Goal: Information Seeking & Learning: Check status

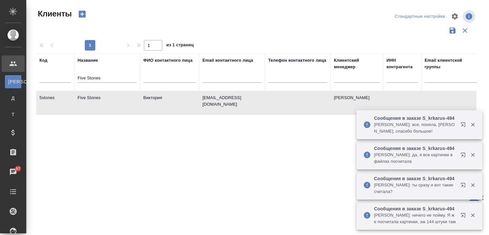
select select "RU"
drag, startPoint x: 106, startPoint y: 81, endPoint x: 58, endPoint y: 85, distance: 48.1
click at [58, 85] on tr "Код Название Five Stones ФИО контактного лица Email контактного лица Телефон ко…" at bounding box center [284, 72] width 497 height 37
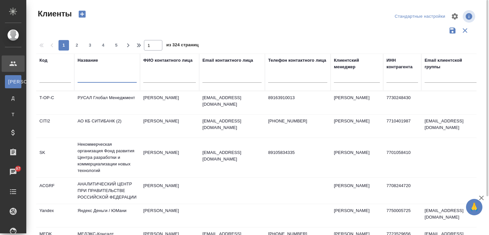
paste input ""Юридическая фирма "Вестсайд""
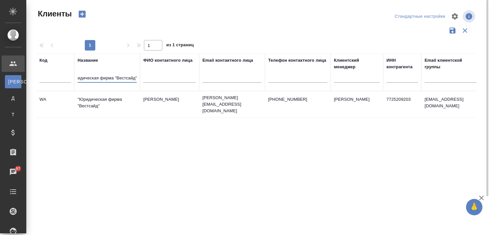
type input ""Юридическая фирма "Вестсайд""
click at [104, 97] on td ""Юридическая фирма "Вестсайд"" at bounding box center [107, 104] width 66 height 23
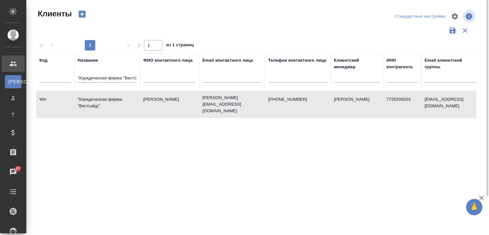
click at [77, 76] on th "Название "Юридическая фирма "Вестсайд"" at bounding box center [107, 72] width 66 height 37
drag, startPoint x: 78, startPoint y: 76, endPoint x: 201, endPoint y: 78, distance: 123.2
click at [201, 78] on tr "Код Название "Юридическая фирма "Вестсайд" ФИО контактного лица Email контактно…" at bounding box center [284, 72] width 497 height 37
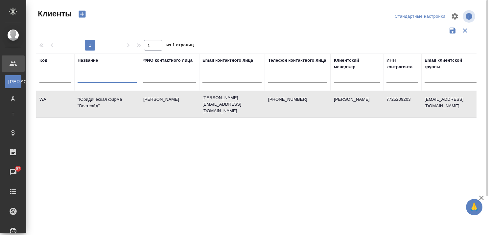
paste input "BGP LITIGATION"
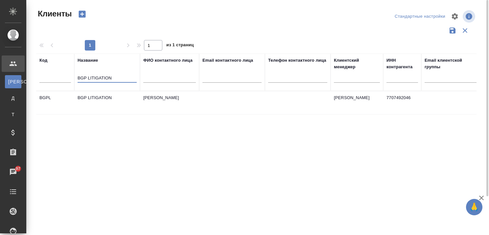
type input "BGP LITIGATION"
click at [104, 93] on td "BGP LITIGATION" at bounding box center [107, 102] width 66 height 23
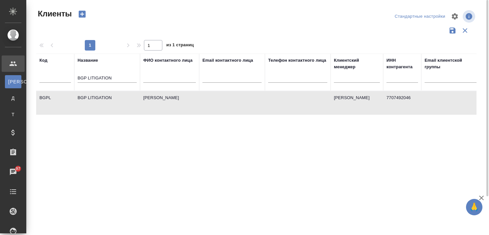
click at [104, 94] on td "BGP LITIGATION" at bounding box center [107, 102] width 66 height 23
drag, startPoint x: 104, startPoint y: 80, endPoint x: 52, endPoint y: 87, distance: 52.8
click at [52, 87] on tr "Код Название BGP LITIGATION ФИО контактного лица Email контактного лица Телефон…" at bounding box center [284, 72] width 497 height 37
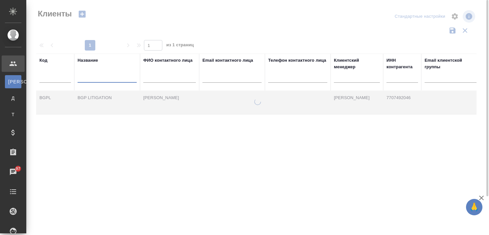
paste input "Coleman Services"
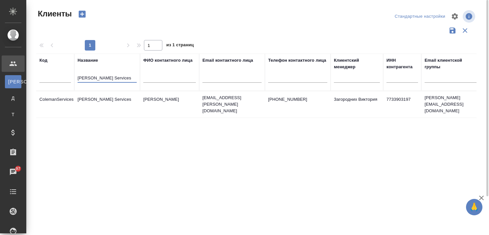
type input "Coleman Services"
click at [96, 96] on td "Coleman Services" at bounding box center [107, 104] width 66 height 23
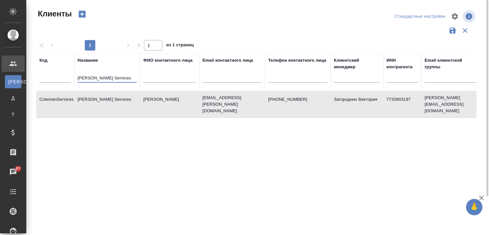
drag, startPoint x: 113, startPoint y: 80, endPoint x: 64, endPoint y: 80, distance: 49.6
click at [64, 80] on tr "Код Название Coleman Services ФИО контактного лица Email контактного лица Телеф…" at bounding box center [284, 72] width 497 height 37
paste input "Citigate Dewe Rogerson"
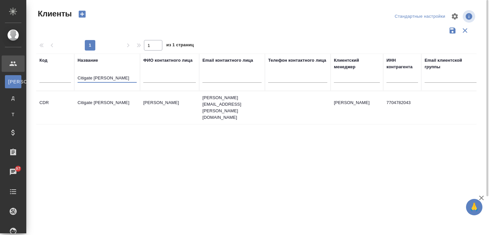
type input "Citigate Dewe Rogerson"
click at [95, 99] on td "Citigate Dewe Rogerson" at bounding box center [107, 107] width 66 height 23
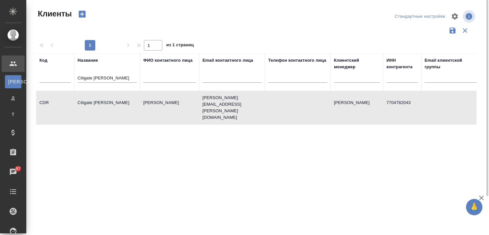
click at [95, 99] on td "Citigate Dewe Rogerson" at bounding box center [107, 107] width 66 height 23
drag, startPoint x: 133, startPoint y: 78, endPoint x: 56, endPoint y: 81, distance: 77.6
click at [56, 81] on tr "Код Название Citigate Dewe Rogerson ФИО контактного лица Email контактного лица…" at bounding box center [284, 72] width 497 height 37
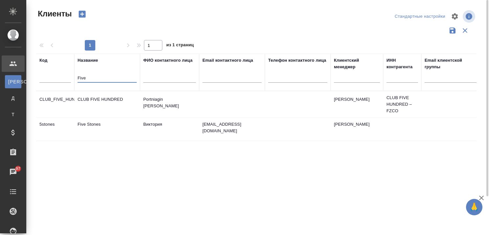
type input "Five"
click at [91, 125] on td "Five Stones" at bounding box center [107, 129] width 66 height 23
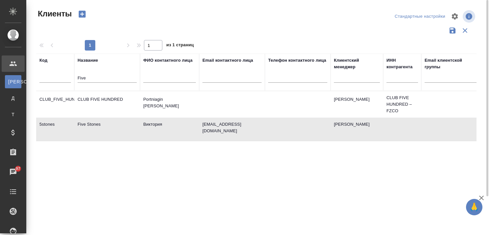
click at [91, 125] on td "Five Stones" at bounding box center [107, 129] width 66 height 23
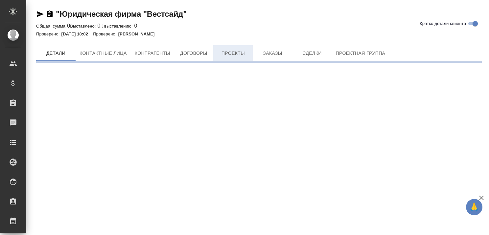
click at [244, 44] on div ""Юридическая фирма "Вестсайд" Кратко детали клиента Общая сумма 0 Выставлено: 0…" at bounding box center [259, 33] width 453 height 66
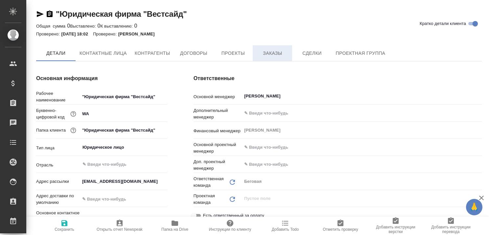
type textarea "x"
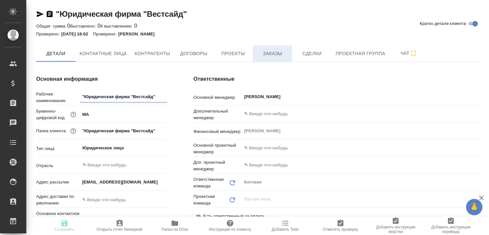
type textarea "x"
click at [270, 53] on span "Заказы" at bounding box center [273, 54] width 32 height 8
type textarea "x"
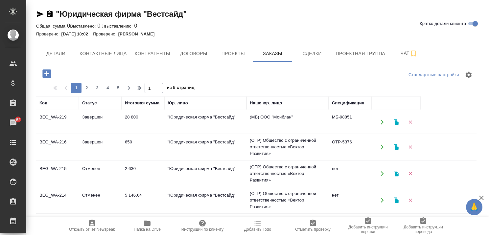
click at [87, 118] on td "Завершен" at bounding box center [100, 122] width 43 height 23
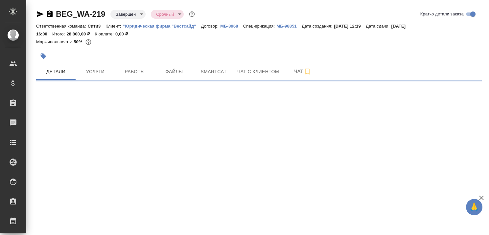
select select "RU"
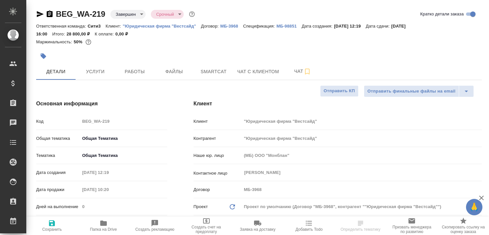
type textarea "x"
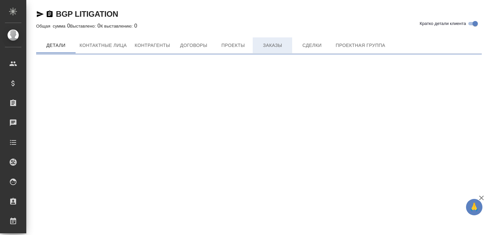
click at [275, 43] on span "Заказы" at bounding box center [273, 45] width 32 height 8
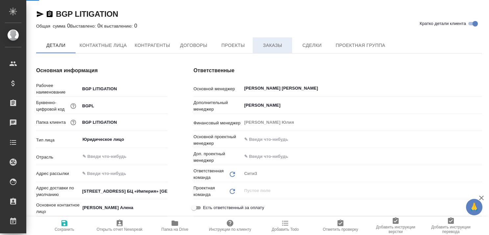
type textarea "x"
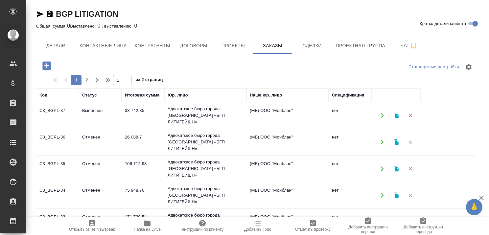
click at [91, 109] on td "Выполнен" at bounding box center [100, 115] width 43 height 23
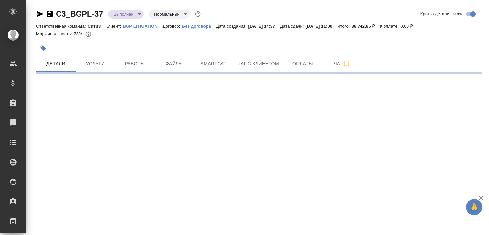
select select "RU"
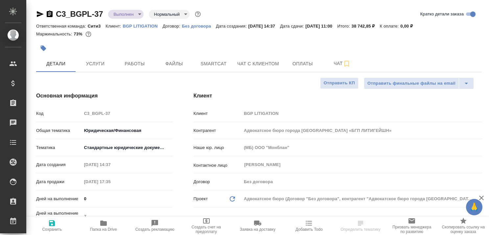
type textarea "x"
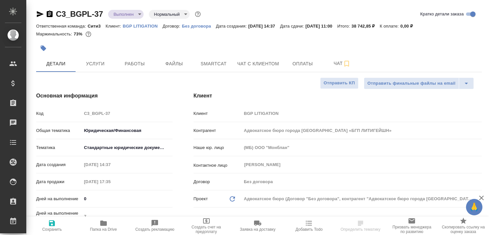
type textarea "x"
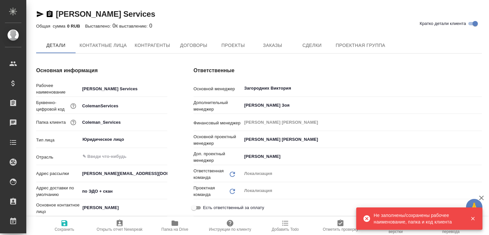
type textarea "x"
click at [265, 42] on span "Заказы" at bounding box center [273, 45] width 32 height 8
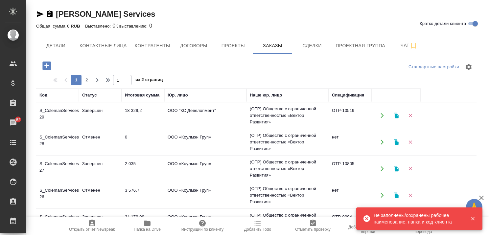
click at [98, 108] on td "Завершен" at bounding box center [100, 115] width 43 height 23
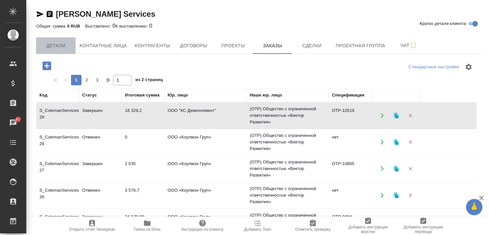
click at [56, 43] on span "Детали" at bounding box center [56, 46] width 32 height 8
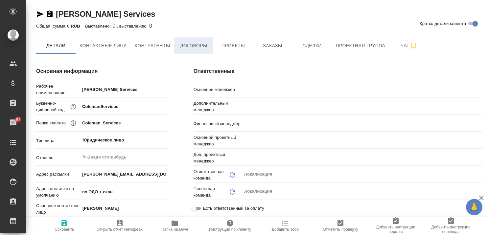
type textarea "x"
type input "Загородних Виктория"
type input "Барышева Зоя"
type input "[PERSON_NAME]"
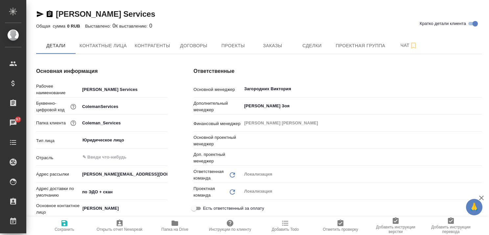
type input "Третьякова Ольга"
type input "Муталимов Марк"
type textarea "x"
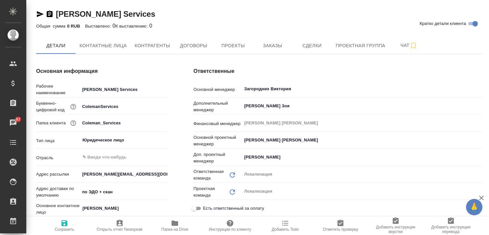
type textarea "x"
drag, startPoint x: 132, startPoint y: 15, endPoint x: 58, endPoint y: 13, distance: 74.0
click at [58, 13] on div "Coleman Services Кратко детали клиента" at bounding box center [259, 14] width 446 height 11
copy link "Coleman Services"
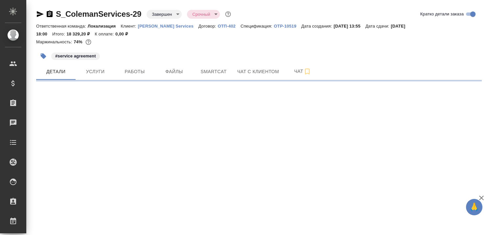
select select "RU"
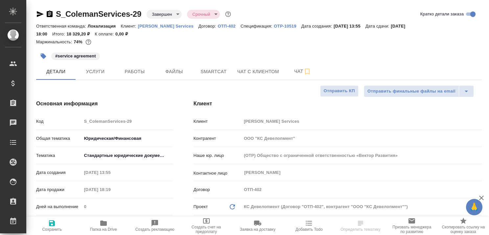
type textarea "x"
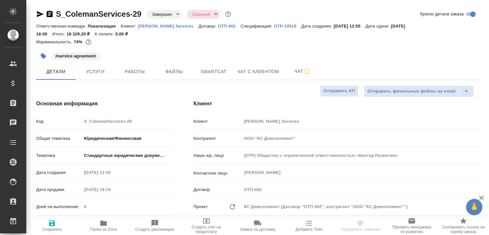
type textarea "x"
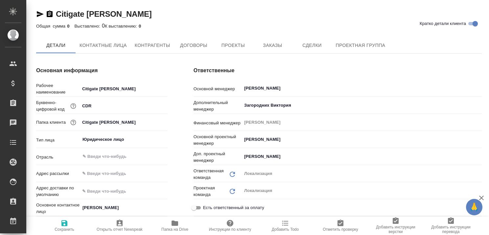
type textarea "x"
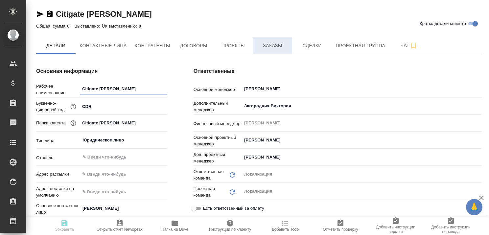
type textarea "x"
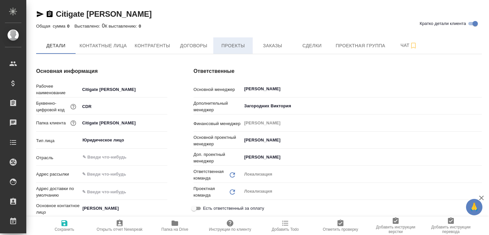
click at [244, 44] on span "Проекты" at bounding box center [233, 46] width 32 height 8
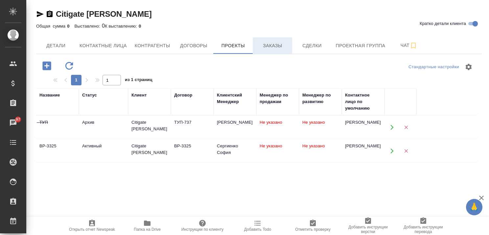
click at [273, 45] on span "Заказы" at bounding box center [273, 46] width 32 height 8
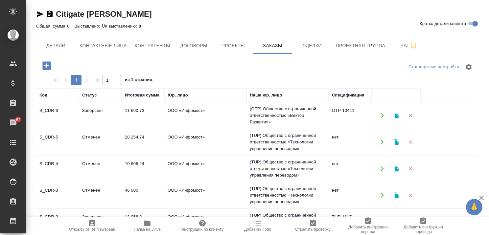
click at [93, 112] on td "Завершен" at bounding box center [100, 115] width 43 height 23
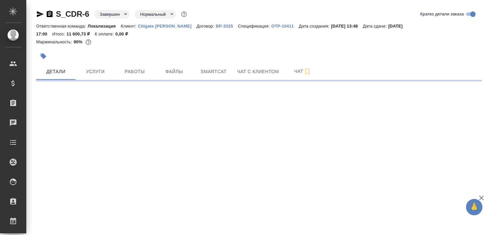
select select "RU"
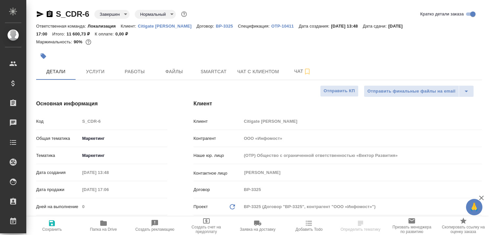
type textarea "x"
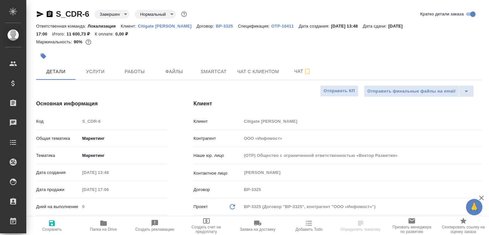
type textarea "x"
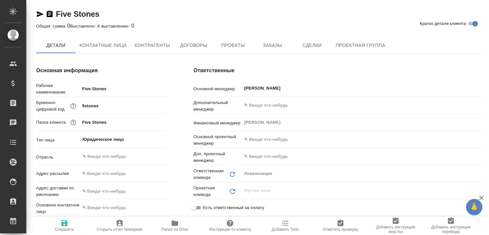
type textarea "x"
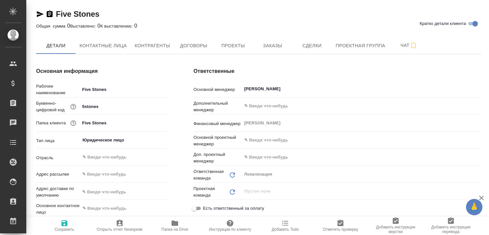
type textarea "x"
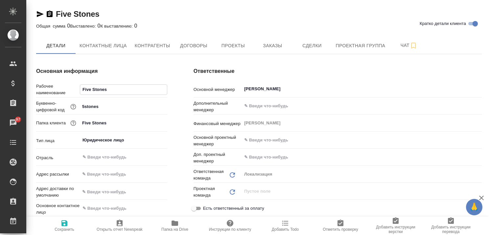
drag, startPoint x: 106, startPoint y: 90, endPoint x: 82, endPoint y: 90, distance: 24.3
click at [82, 90] on input "Five Stones" at bounding box center [123, 90] width 87 height 10
